Goal: Ask a question: Seek information or help from site administrators or community

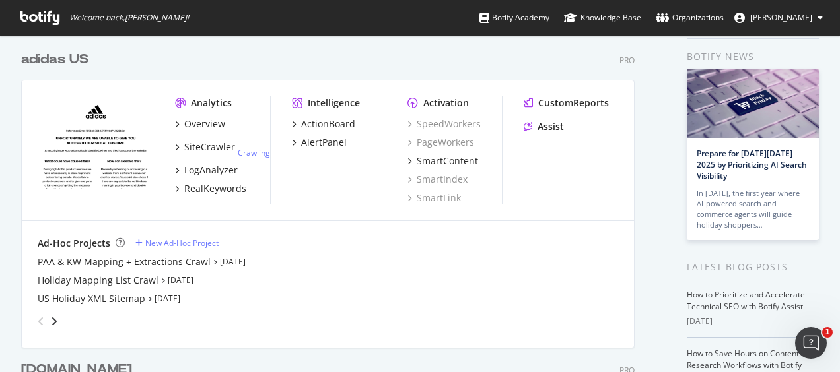
scroll to position [66, 0]
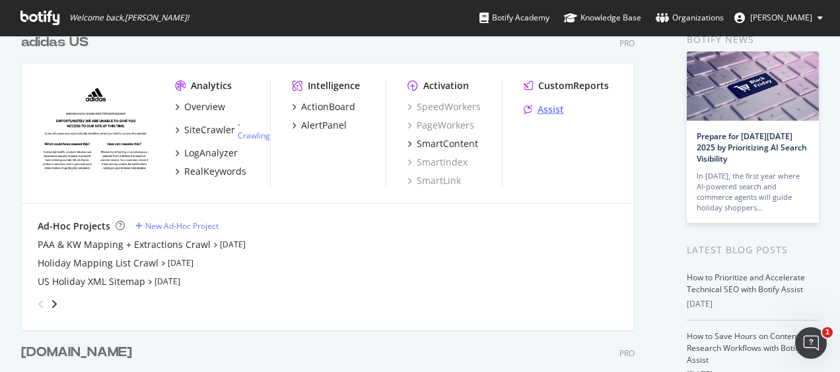
click at [549, 114] on div "Assist" at bounding box center [550, 109] width 26 height 13
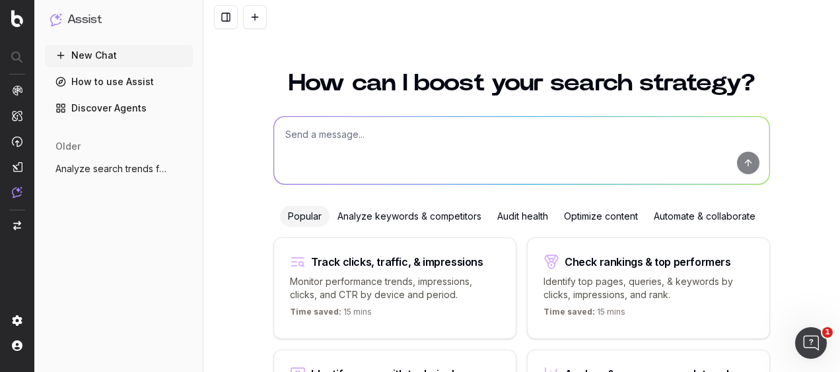
click at [121, 109] on link "Discover Agents" at bounding box center [119, 108] width 148 height 21
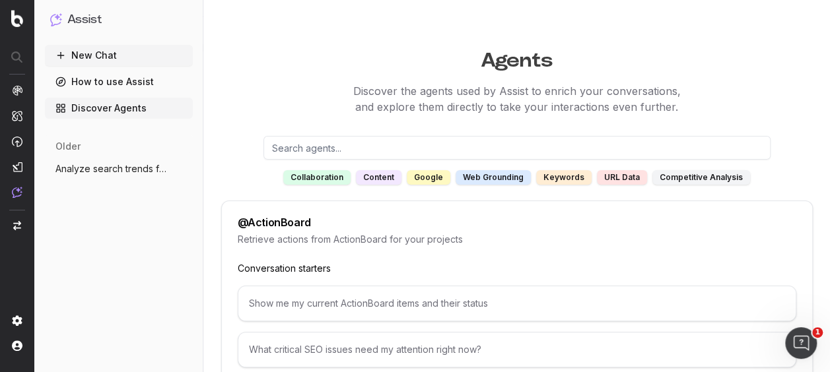
click at [323, 178] on div "collaboration" at bounding box center [316, 177] width 67 height 15
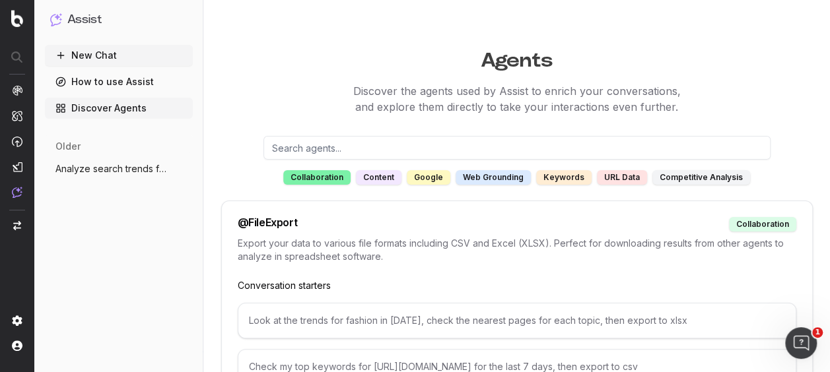
click at [323, 178] on div "collaboration" at bounding box center [316, 177] width 67 height 15
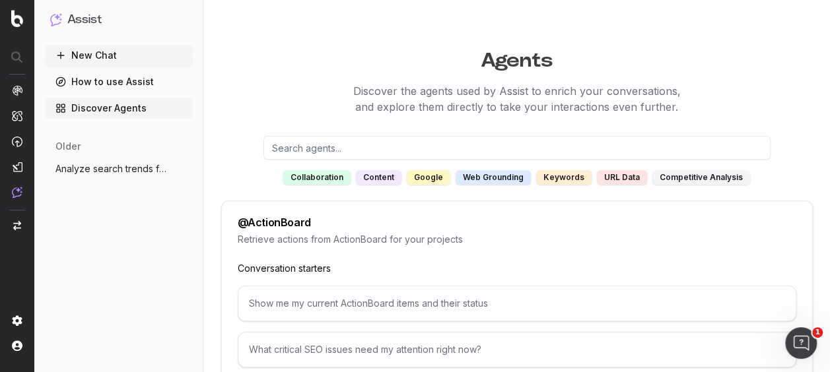
click at [376, 182] on div "content" at bounding box center [379, 177] width 46 height 15
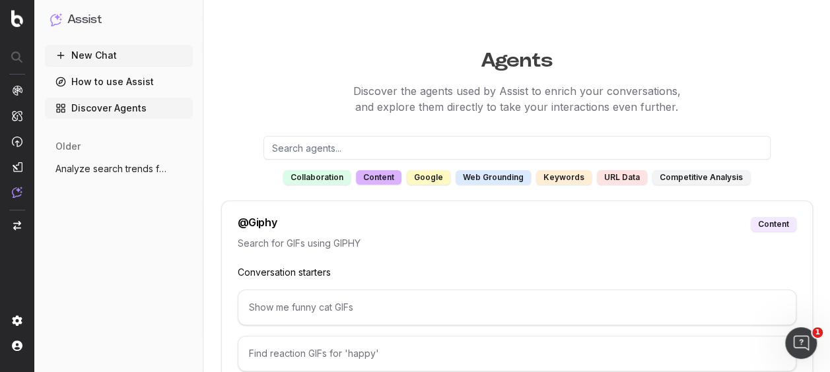
click at [376, 182] on div "content" at bounding box center [379, 177] width 46 height 15
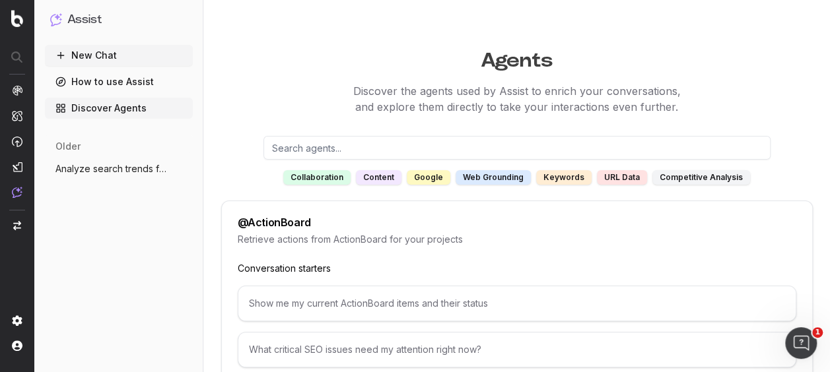
click at [440, 178] on div "google" at bounding box center [429, 177] width 44 height 15
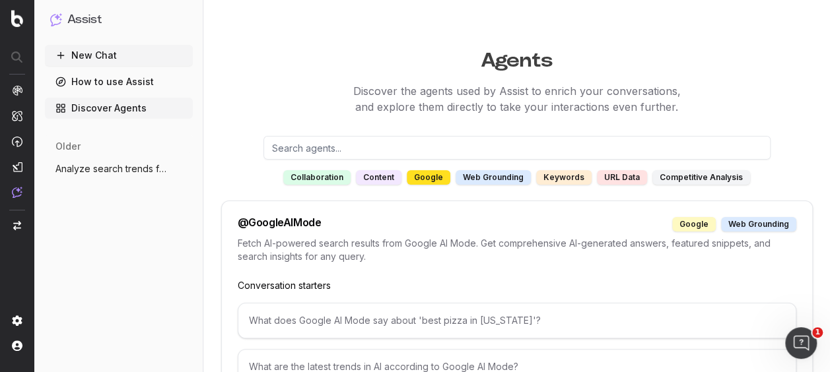
click at [555, 178] on div "keywords" at bounding box center [563, 177] width 55 height 15
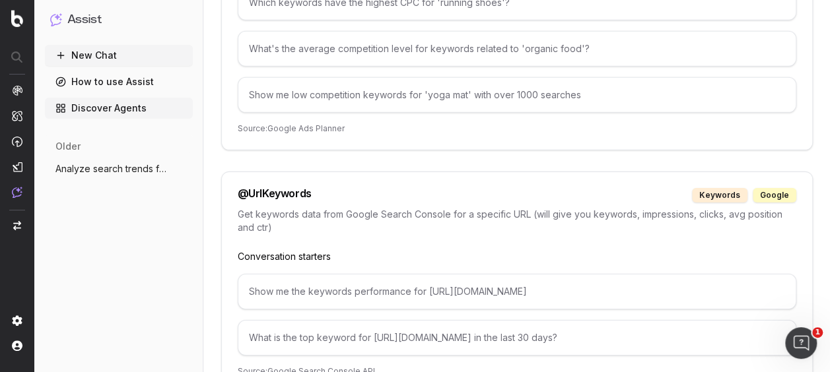
scroll to position [1930, 0]
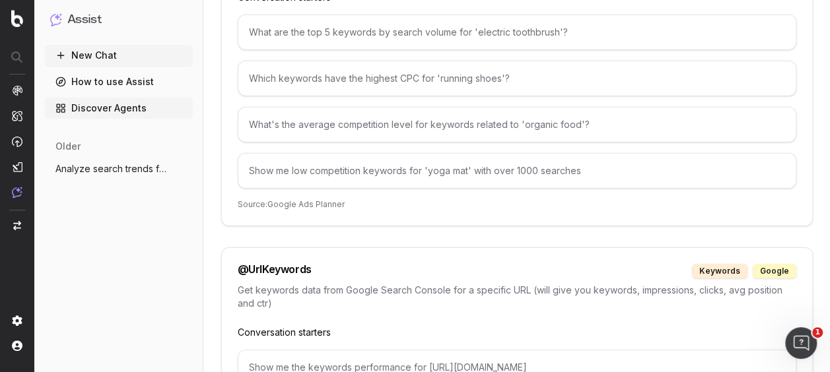
click at [110, 169] on span "Analyze search trends for: buy more save" at bounding box center [113, 168] width 116 height 13
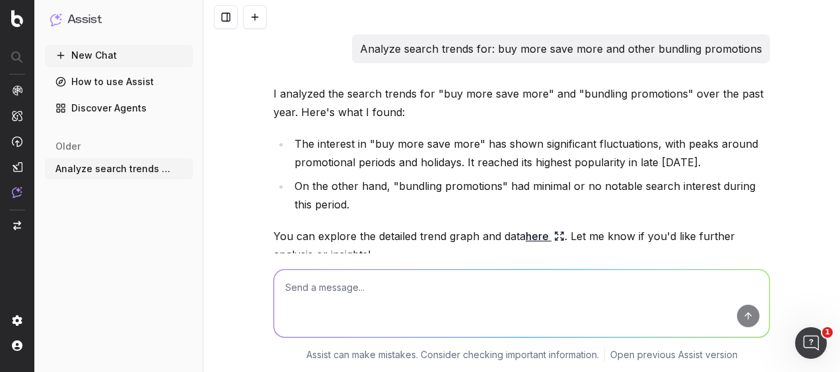
scroll to position [528, 0]
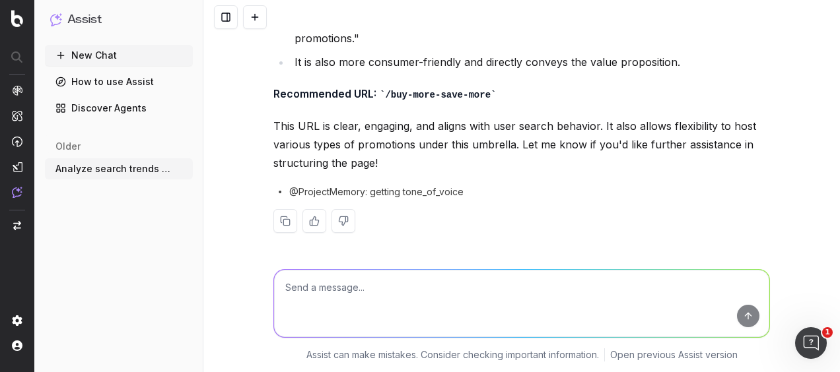
click at [99, 112] on link "Discover Agents" at bounding box center [119, 108] width 148 height 21
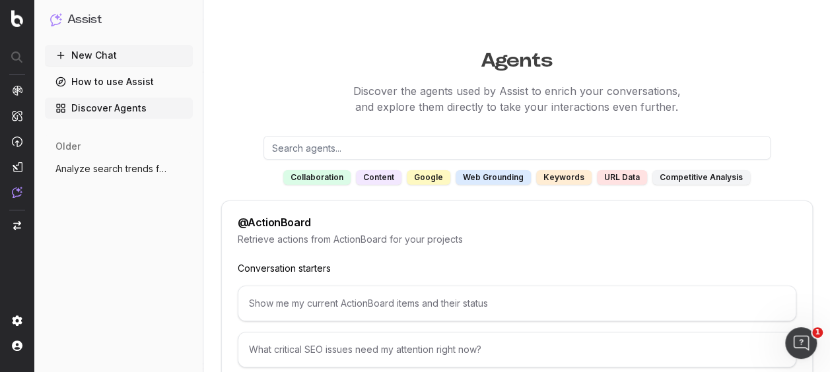
click at [120, 55] on button "New Chat" at bounding box center [119, 55] width 148 height 21
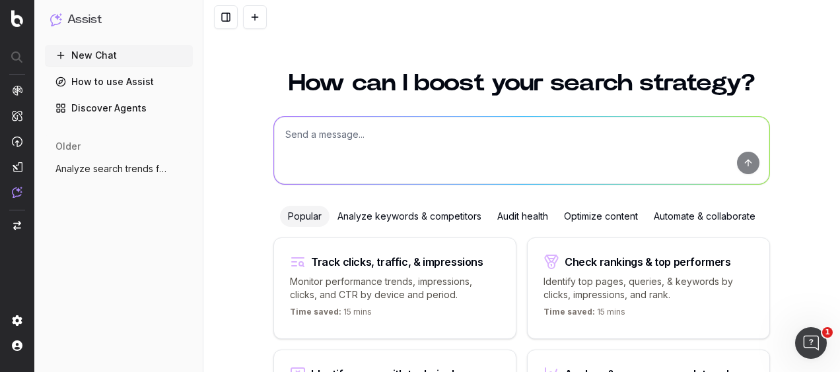
click at [331, 131] on textarea at bounding box center [521, 150] width 495 height 67
type textarea "what's an alternative category name for "lifestyle running""
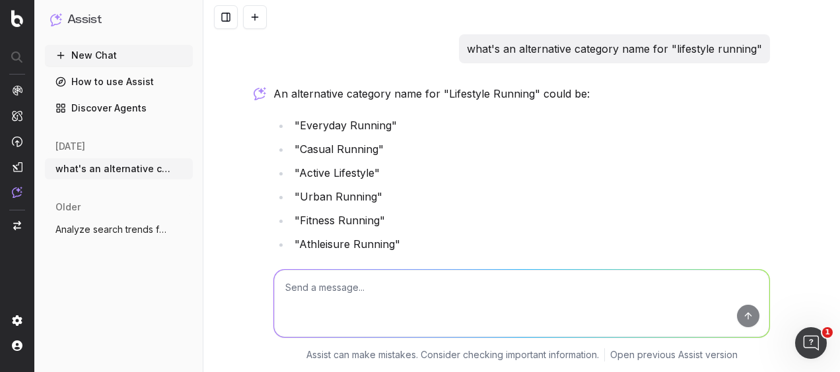
click at [380, 277] on textarea at bounding box center [521, 303] width 495 height 67
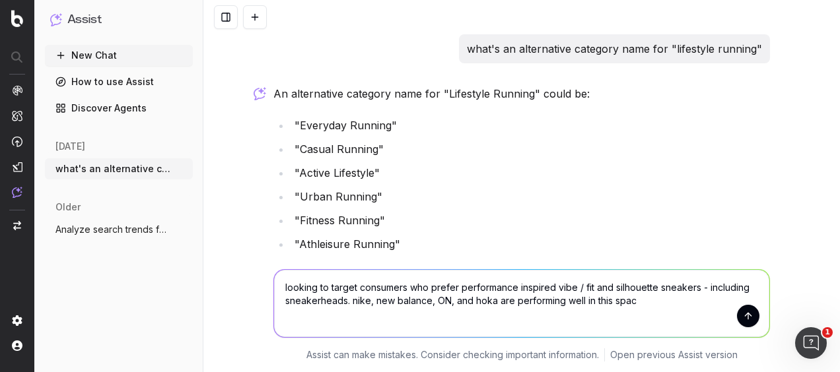
type textarea "looking to target consumers who prefer performance inspired vibe / fit and silh…"
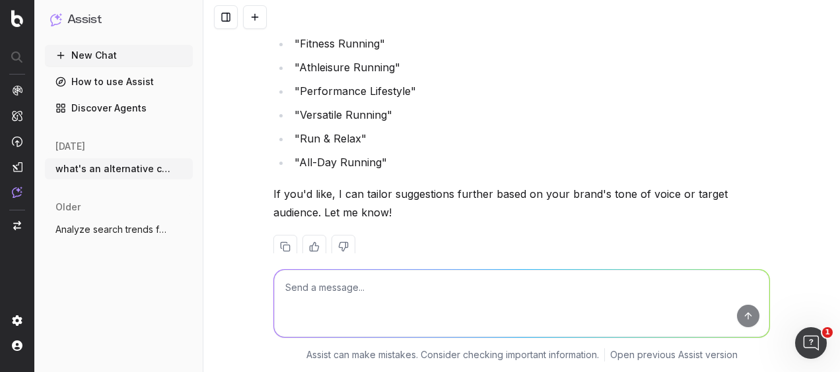
scroll to position [198, 0]
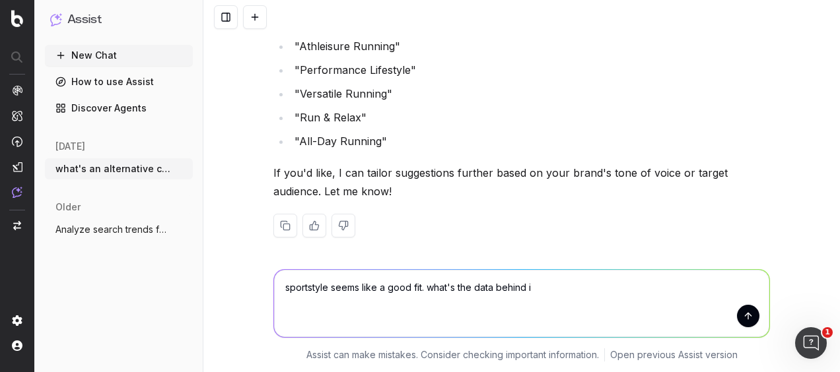
type textarea "sportstyle seems like a good fit. what's the data behind it"
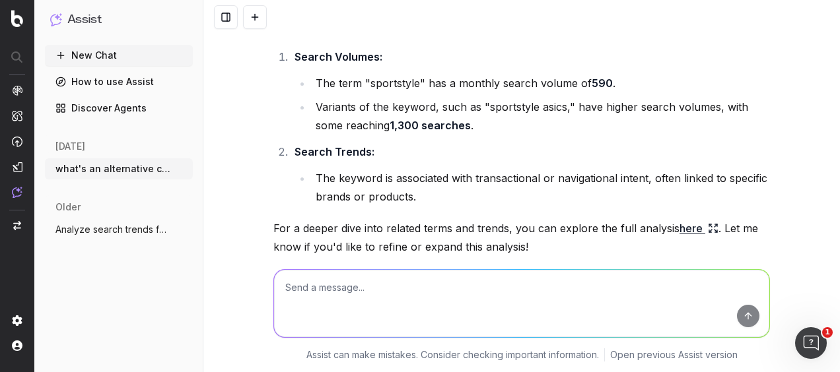
scroll to position [1127, 0]
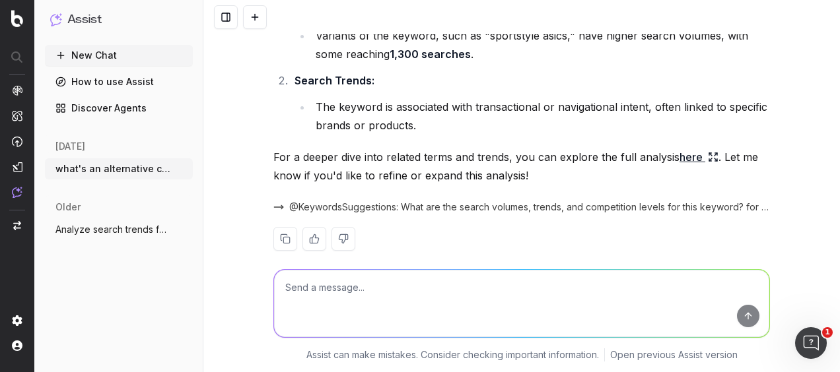
click at [687, 148] on link "here" at bounding box center [698, 157] width 39 height 18
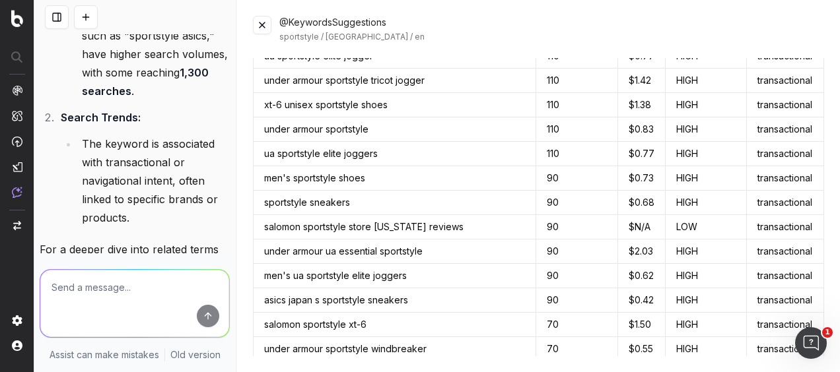
scroll to position [660, 0]
